Goal: Navigation & Orientation: Find specific page/section

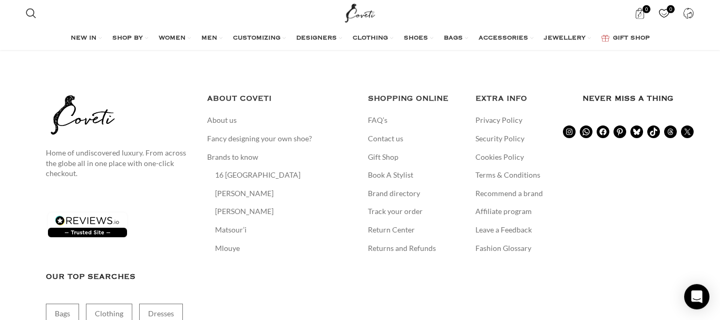
scroll to position [6003, 0]
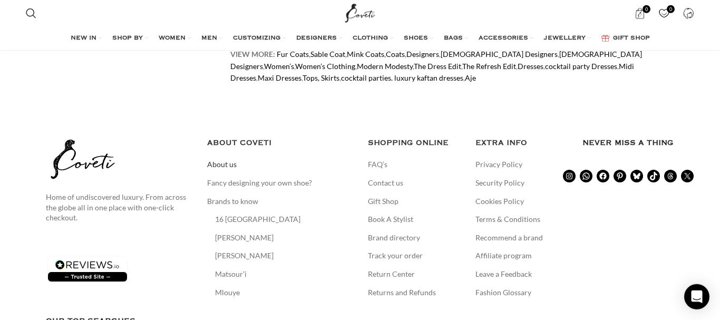
click at [219, 159] on link "About us" at bounding box center [222, 164] width 31 height 11
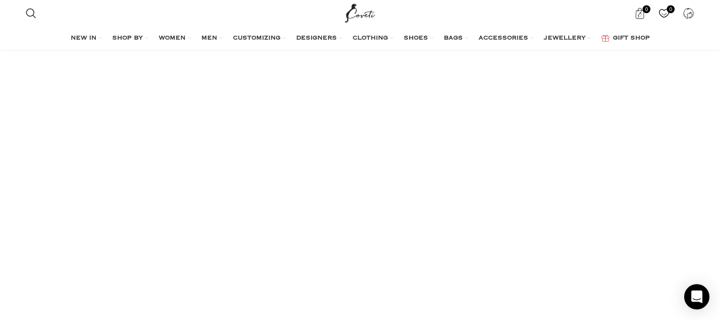
scroll to position [1732, 0]
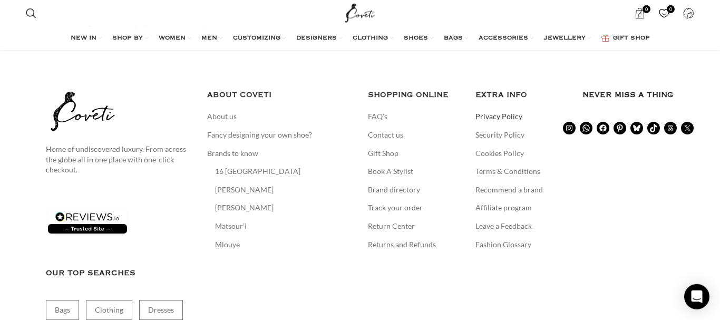
click at [492, 111] on link "Privacy Policy" at bounding box center [499, 116] width 48 height 11
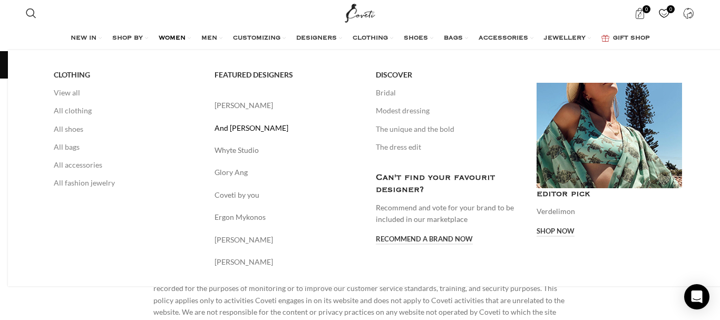
click at [221, 130] on link "And [PERSON_NAME]" at bounding box center [286, 128] width 145 height 12
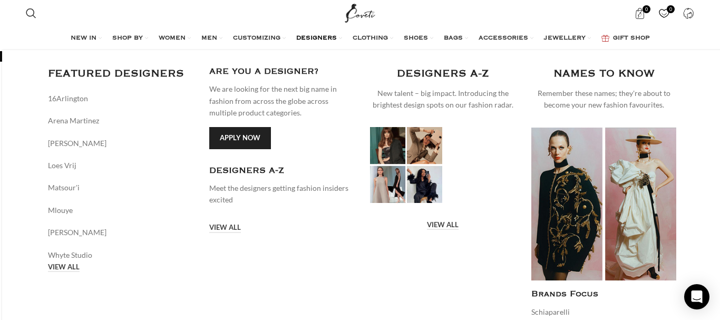
click at [313, 37] on span "DESIGNERS" at bounding box center [316, 38] width 41 height 8
